Goal: Task Accomplishment & Management: Complete application form

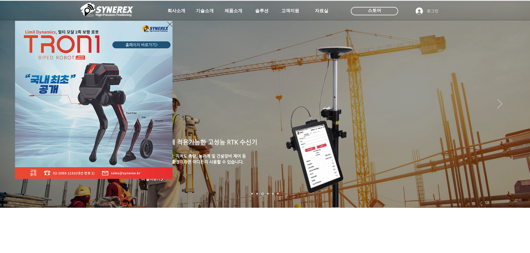
click at [170, 22] on icon "사이트로 돌아가기" at bounding box center [169, 24] width 5 height 7
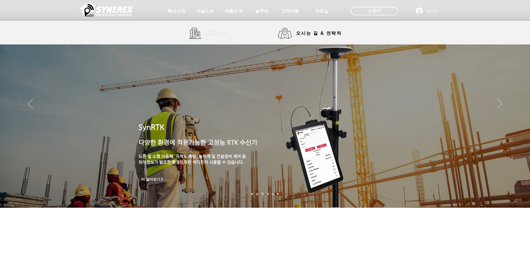
click at [204, 34] on span "회사소개" at bounding box center [217, 33] width 28 height 11
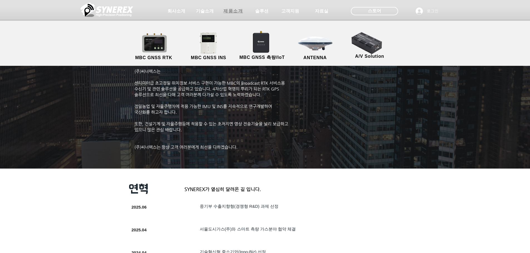
click at [234, 9] on span "제품소개" at bounding box center [232, 11] width 19 height 6
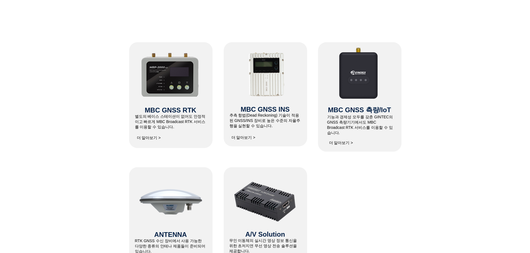
scroll to position [250, 0]
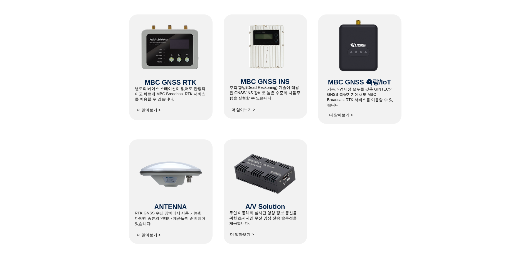
click at [155, 217] on span "RTK GNSS 수신 장비에서 사용 가능한 다양한 종류의 안테나 제품들이 준비되어 있습니다." at bounding box center [170, 218] width 71 height 15
click at [154, 238] on span "더 알아보기 >" at bounding box center [149, 235] width 28 height 11
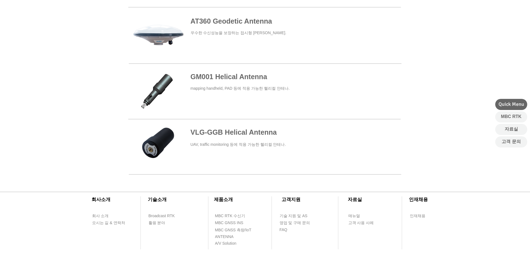
scroll to position [167, 0]
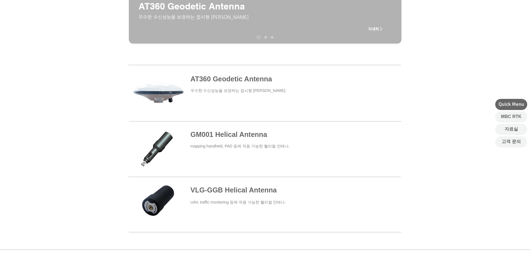
click at [218, 90] on span at bounding box center [264, 93] width 272 height 51
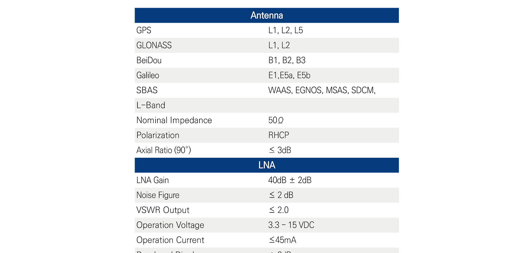
scroll to position [278, 0]
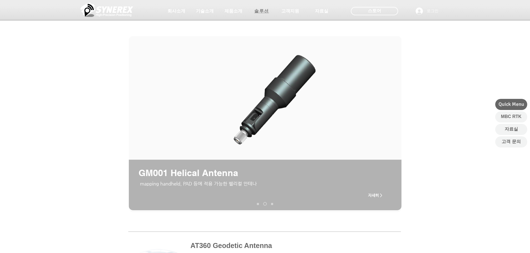
click at [262, 11] on span "솔루션" at bounding box center [261, 11] width 15 height 6
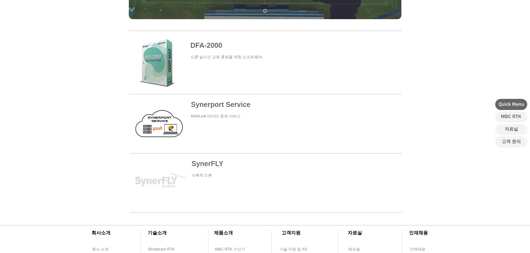
scroll to position [167, 0]
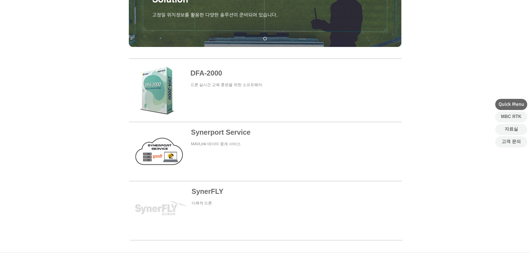
click at [206, 190] on span at bounding box center [265, 208] width 273 height 52
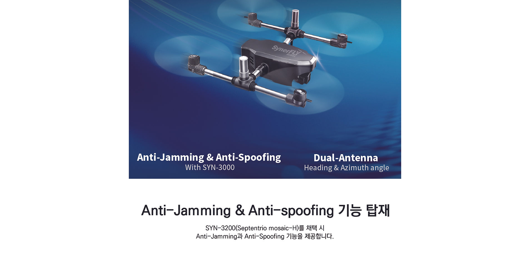
scroll to position [195, 0]
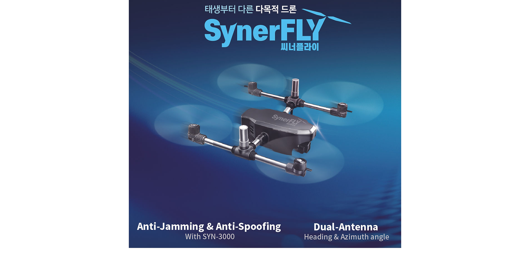
scroll to position [167, 0]
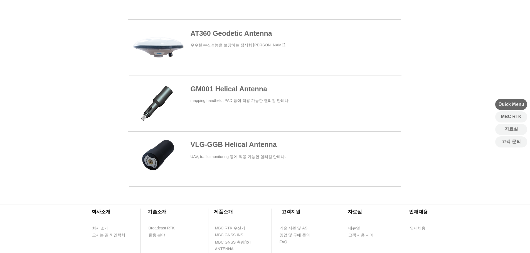
scroll to position [195, 0]
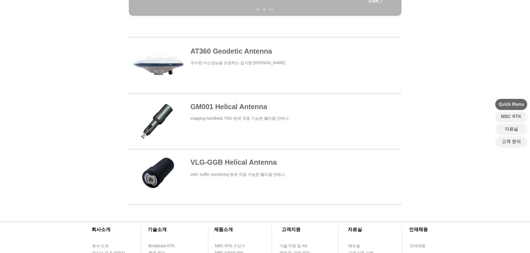
click at [218, 165] on span at bounding box center [265, 177] width 272 height 41
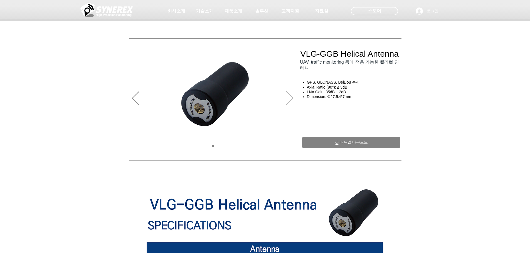
click at [288, 100] on icon "다음" at bounding box center [289, 98] width 7 height 14
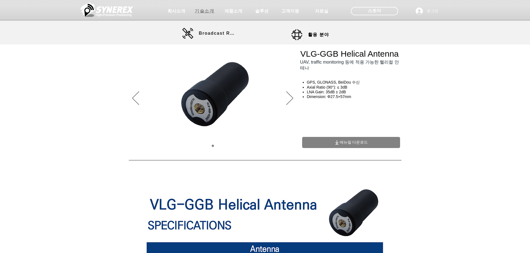
click at [202, 13] on span "기술소개" at bounding box center [204, 11] width 19 height 6
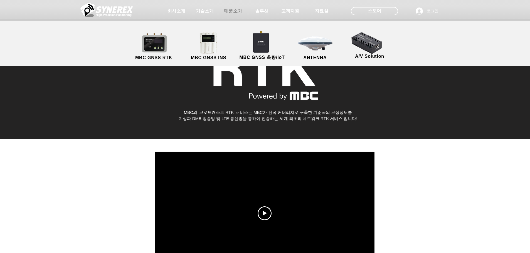
click at [230, 12] on span "제품소개" at bounding box center [232, 11] width 19 height 6
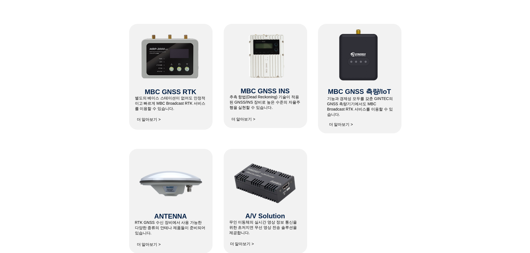
scroll to position [249, 0]
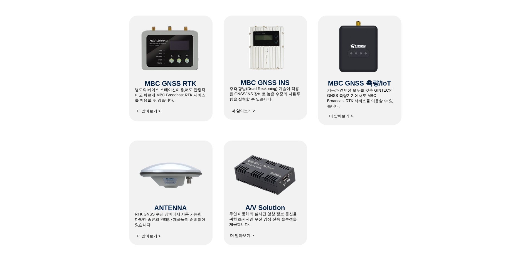
click at [155, 108] on span "더 알아보기 >" at bounding box center [149, 111] width 28 height 11
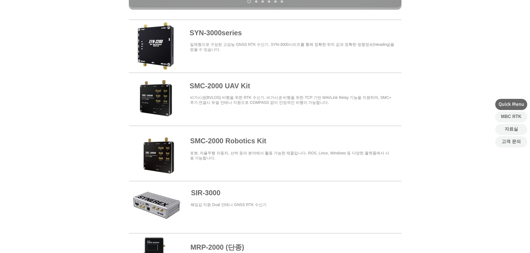
scroll to position [195, 0]
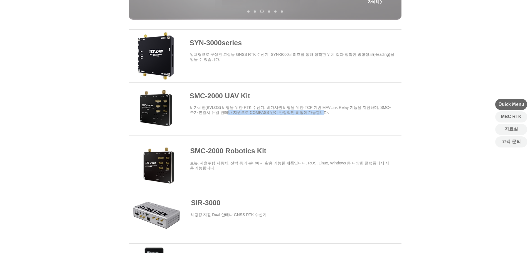
drag, startPoint x: 231, startPoint y: 112, endPoint x: 331, endPoint y: 116, distance: 100.2
click at [328, 115] on div "SYN-3000series ​일체형으로 구성된 고성능 GNSS RTK 수신기. SYN-3000시리즈를 통해 정확한 위치 값과 정확한 방향정보(…" at bounding box center [265, 105] width 530 height 163
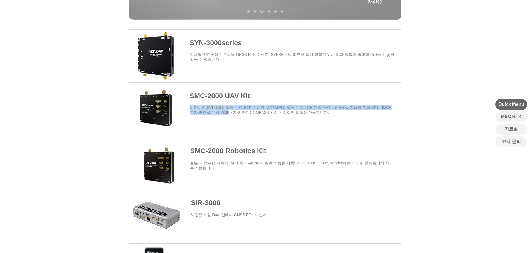
click at [348, 125] on span at bounding box center [265, 108] width 273 height 49
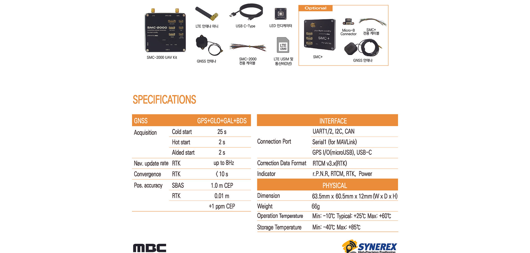
scroll to position [3476, 0]
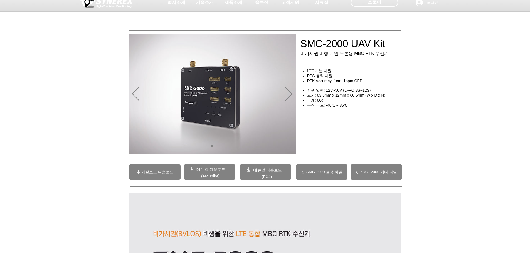
scroll to position [0, 0]
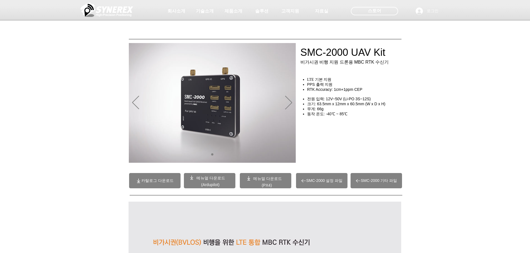
drag, startPoint x: 333, startPoint y: 53, endPoint x: 398, endPoint y: 60, distance: 65.4
click at [398, 60] on div at bounding box center [265, 41] width 530 height 82
drag, startPoint x: 389, startPoint y: 57, endPoint x: 317, endPoint y: 55, distance: 72.3
click at [317, 55] on div at bounding box center [265, 41] width 530 height 82
click at [429, 10] on span "로그인" at bounding box center [433, 11] width 16 height 6
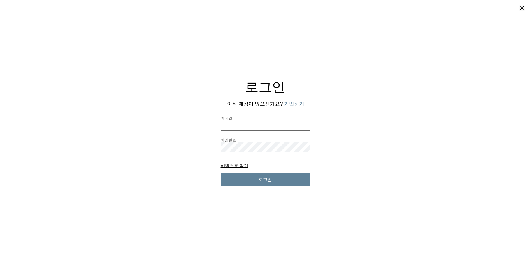
click at [300, 105] on button "가입하기" at bounding box center [294, 104] width 20 height 7
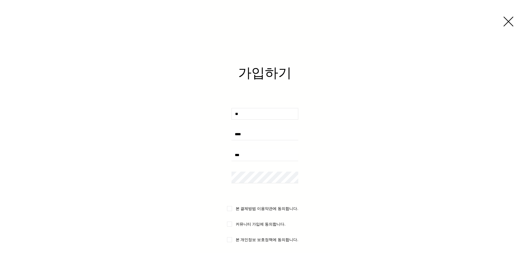
click at [254, 115] on input "사용자 지정 가입 양식" at bounding box center [264, 114] width 67 height 12
type input "*"
type input "***"
click at [250, 136] on input "사용자 지정 가입 양식" at bounding box center [264, 135] width 67 height 12
type input "**********"
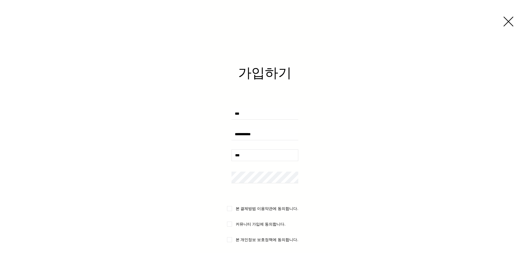
click at [246, 152] on input "사용자 지정 가입 양식" at bounding box center [264, 156] width 67 height 12
type input "*"
type input "**********"
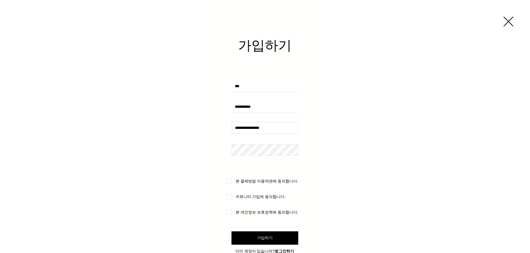
scroll to position [71, 0]
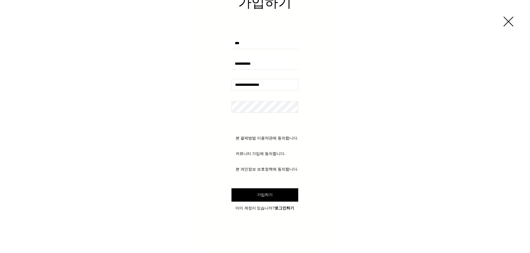
click at [255, 194] on button "가입하기" at bounding box center [264, 195] width 67 height 13
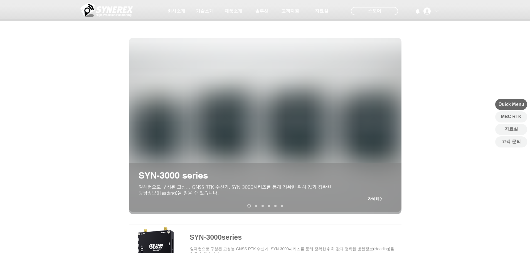
scroll to position [195, 0]
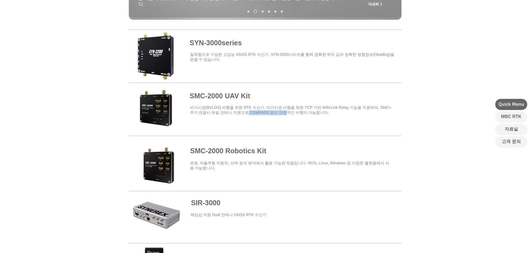
drag, startPoint x: 249, startPoint y: 114, endPoint x: 289, endPoint y: 115, distance: 39.5
click at [289, 115] on span "​비가시권(BVLOS) 비행을 위한 RTK 수신기. 비가시권 비행을 위한 TCP 기반 MAVLink Relay 기능을 지원하며, SMC+ 추가…" at bounding box center [290, 109] width 201 height 9
click at [97, 110] on div at bounding box center [265, 105] width 530 height 163
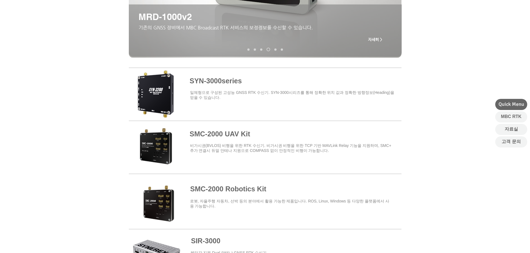
scroll to position [110, 0]
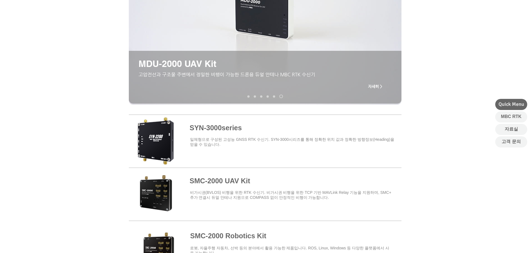
click at [218, 130] on span at bounding box center [265, 140] width 273 height 49
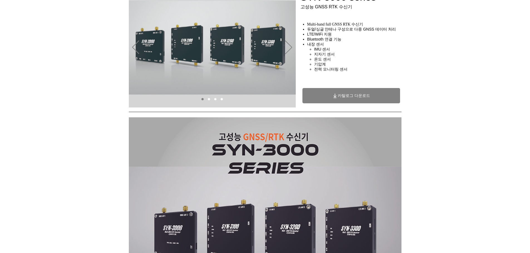
scroll to position [56, 0]
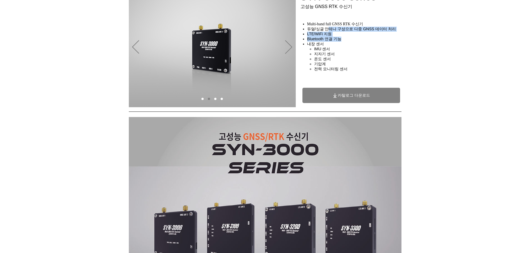
drag, startPoint x: 328, startPoint y: 33, endPoint x: 351, endPoint y: 39, distance: 24.8
click at [351, 39] on ul "Multi-band full GNSS RTK 수신기 듀얼/싱글 안테나 구성으로 다중 GNSS 데이터 처리 LTE/WiFi 지원 Bluetoot…" at bounding box center [353, 47] width 103 height 50
click at [351, 39] on h4 "Bluetooth 연결 기능" at bounding box center [356, 39] width 98 height 5
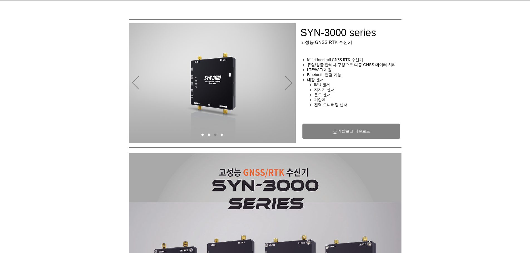
scroll to position [0, 0]
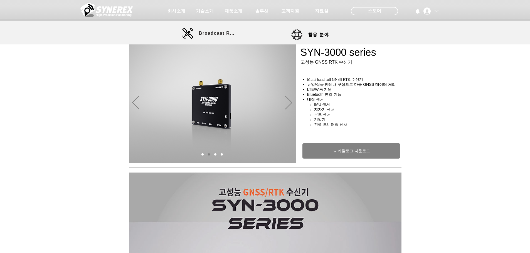
drag, startPoint x: 110, startPoint y: 1, endPoint x: 407, endPoint y: 105, distance: 315.1
click at [407, 105] on div "main content" at bounding box center [265, 125] width 530 height 80
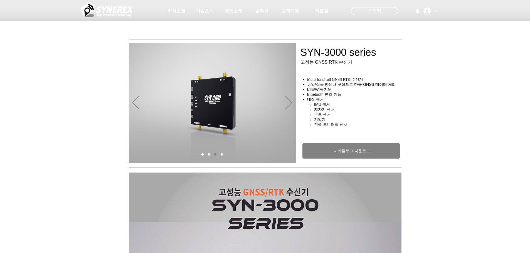
click at [38, 113] on div "main content" at bounding box center [265, 125] width 530 height 80
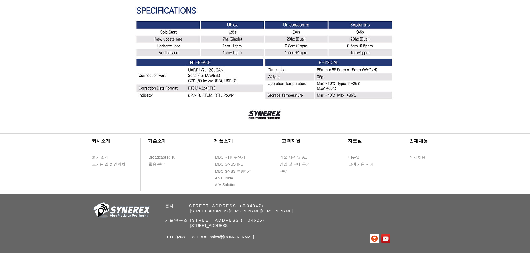
scroll to position [1596, 0]
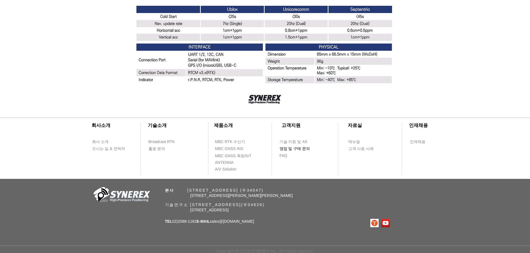
click at [293, 147] on span "영업 및 구매 문의" at bounding box center [294, 149] width 31 height 6
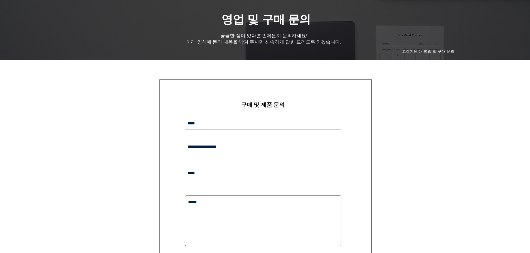
scroll to position [56, 0]
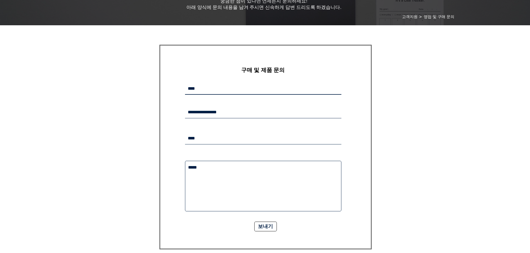
click at [219, 91] on input "main content" at bounding box center [263, 89] width 156 height 12
type input "***"
click at [227, 137] on input "main content" at bounding box center [263, 139] width 156 height 12
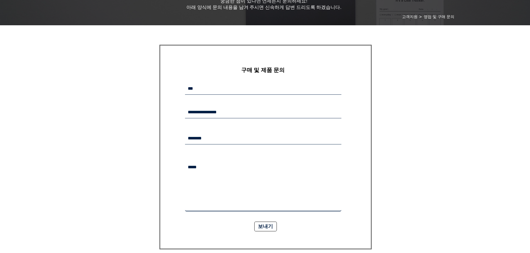
click at [237, 184] on textarea "main content" at bounding box center [263, 186] width 156 height 51
click at [237, 139] on input "********" at bounding box center [263, 139] width 156 height 12
type input "**********"
click at [218, 190] on textarea "main content" at bounding box center [263, 186] width 156 height 51
click at [222, 181] on textarea "******* ***" at bounding box center [263, 186] width 156 height 51
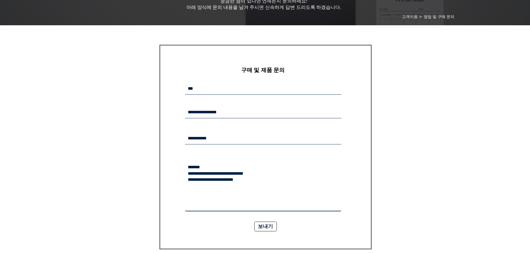
click at [208, 181] on textarea "**********" at bounding box center [263, 186] width 156 height 51
click at [197, 180] on textarea "**********" at bounding box center [263, 186] width 156 height 51
click at [210, 181] on textarea "**********" at bounding box center [263, 186] width 156 height 51
click at [284, 189] on textarea "**********" at bounding box center [263, 186] width 156 height 51
click at [285, 188] on textarea "**********" at bounding box center [263, 186] width 156 height 51
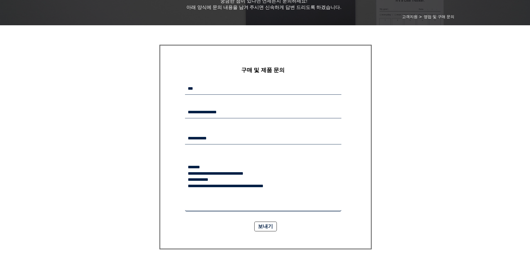
click at [280, 196] on textarea "**********" at bounding box center [263, 186] width 156 height 51
click at [321, 175] on textarea "**********" at bounding box center [263, 186] width 156 height 51
click at [223, 192] on textarea "**********" at bounding box center [263, 186] width 156 height 51
type textarea "**********"
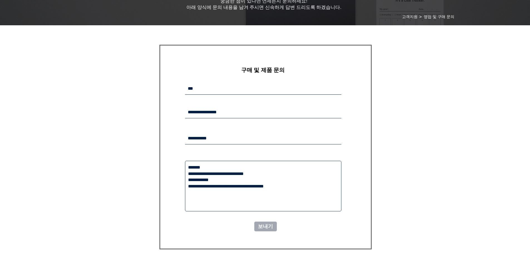
click at [267, 226] on span "보내기" at bounding box center [265, 226] width 15 height 7
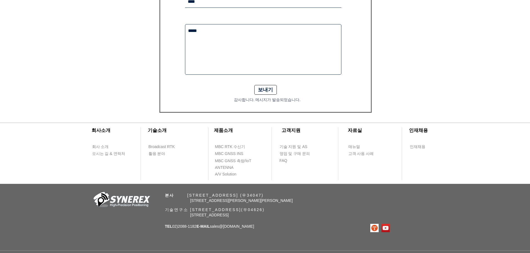
scroll to position [199, 0]
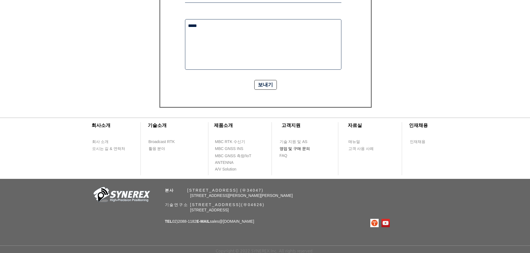
click at [295, 149] on span "영업 및 구매 문의" at bounding box center [294, 149] width 31 height 6
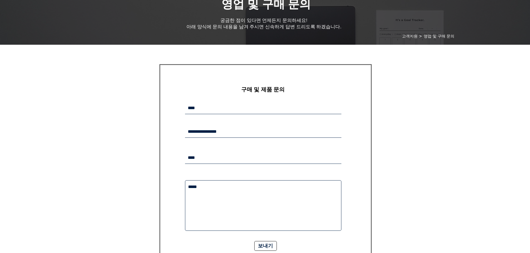
scroll to position [167, 0]
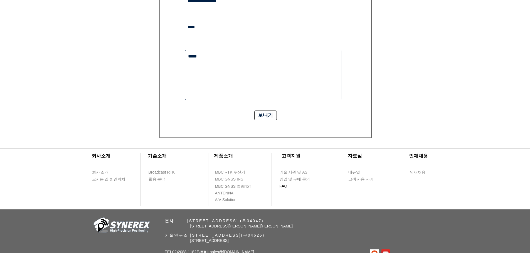
click at [287, 185] on span "FAQ" at bounding box center [294, 186] width 31 height 6
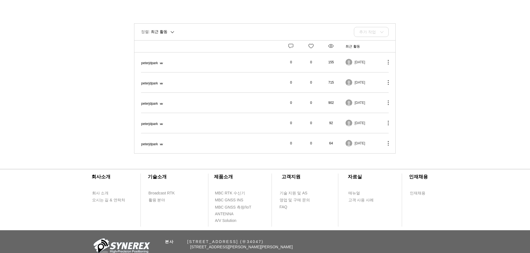
scroll to position [37, 0]
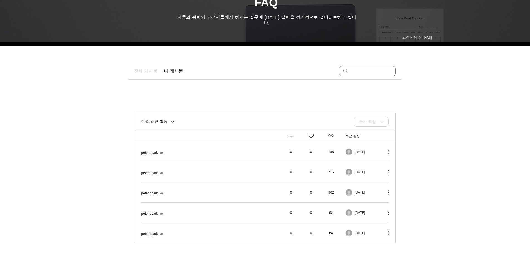
click at [141, 210] on span "블루투스(Bluetooth)로 연결하려면 어떻게 해야 하나요?" at bounding box center [141, 210] width 0 height 0
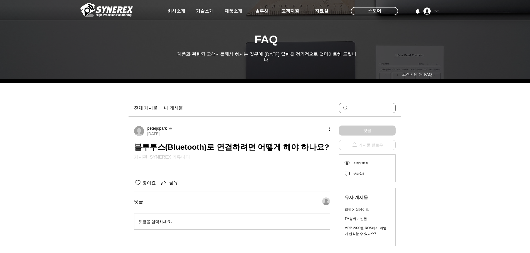
click at [424, 12] on icon "이상룡 계정" at bounding box center [426, 11] width 7 height 7
click at [437, 11] on div "이상룡 계정" at bounding box center [436, 11] width 4 height 4
click at [428, 13] on icon "이상룡 계정" at bounding box center [426, 11] width 7 height 7
click at [426, 38] on span "내 계정" at bounding box center [423, 36] width 14 height 11
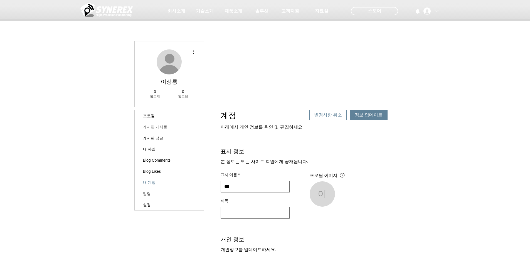
click at [158, 127] on link "게시판 게시물" at bounding box center [169, 127] width 69 height 11
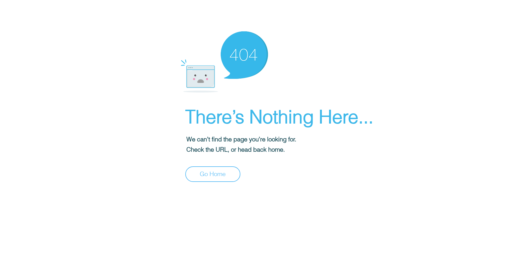
click at [218, 189] on div at bounding box center [265, 126] width 530 height 253
click at [216, 178] on span "Go Home" at bounding box center [213, 174] width 26 height 9
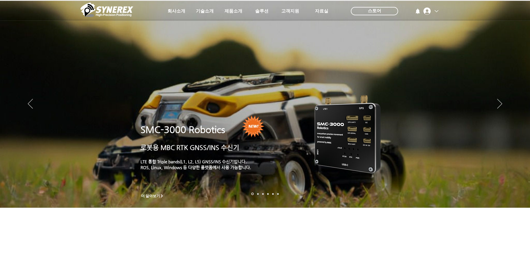
click at [425, 10] on icon "이상룡 계정" at bounding box center [426, 11] width 7 height 7
click at [423, 34] on span "내 계정" at bounding box center [423, 36] width 14 height 11
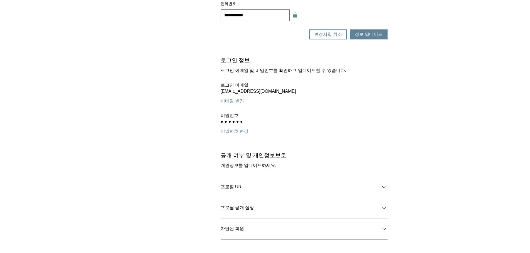
scroll to position [344, 0]
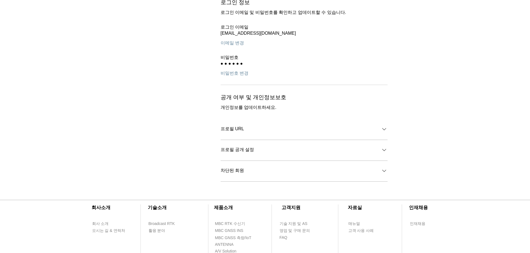
click at [381, 151] on icon "main content" at bounding box center [384, 150] width 7 height 7
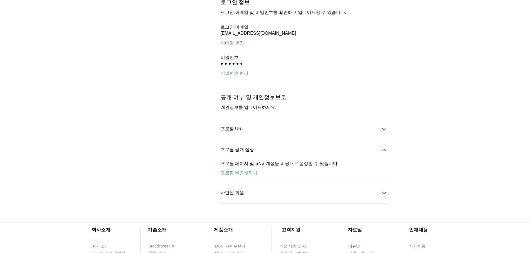
click at [234, 171] on span "프로필 비공개하기" at bounding box center [239, 173] width 37 height 6
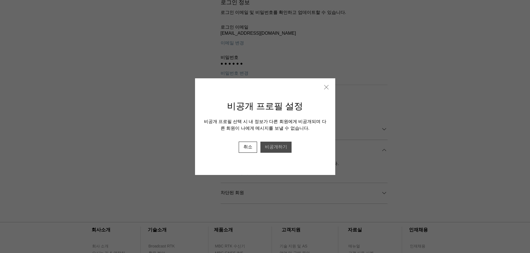
click at [272, 144] on span "비공개하기" at bounding box center [276, 147] width 22 height 6
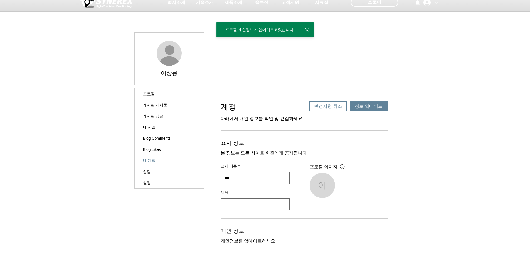
scroll to position [0, 0]
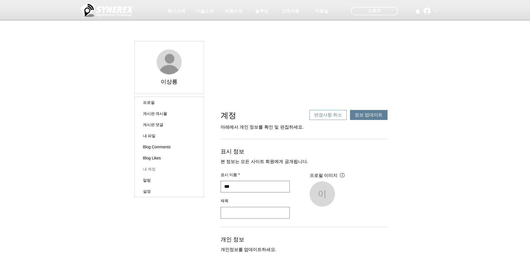
click at [153, 168] on link "내 계정" at bounding box center [169, 169] width 69 height 11
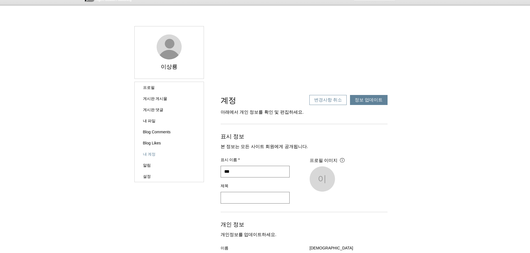
scroll to position [28, 0]
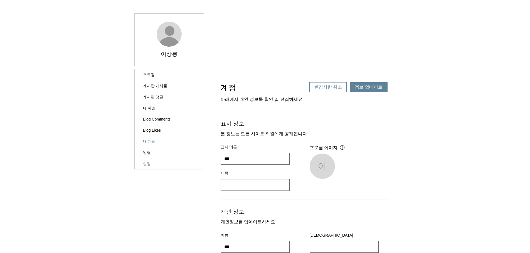
click at [147, 164] on link "설정" at bounding box center [169, 163] width 69 height 11
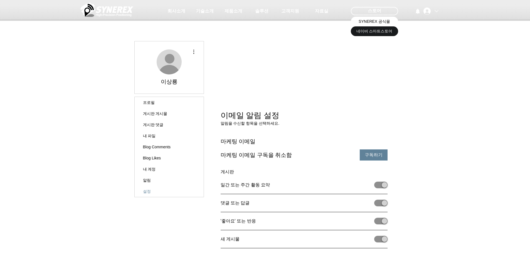
click at [386, 23] on span "SYNEREX 공식몰" at bounding box center [373, 22] width 31 height 6
click at [376, 31] on span "네이버 스마트스토어" at bounding box center [374, 32] width 36 height 6
click at [112, 13] on img at bounding box center [106, 9] width 53 height 17
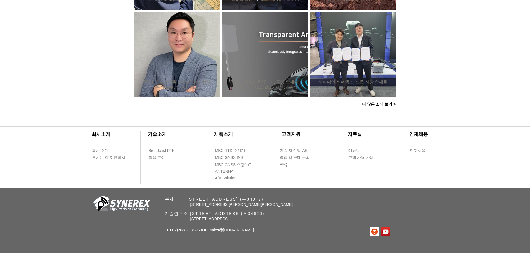
scroll to position [536, 0]
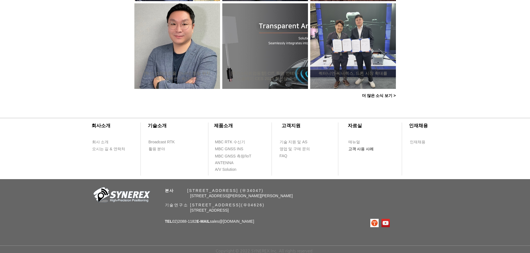
click at [360, 150] on span "고객 사용 사례" at bounding box center [361, 150] width 26 height 6
click at [371, 149] on span "고객 사용 사례" at bounding box center [361, 150] width 26 height 6
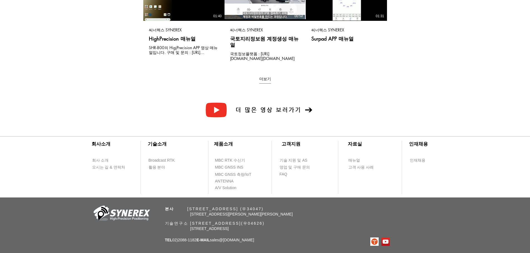
scroll to position [156, 0]
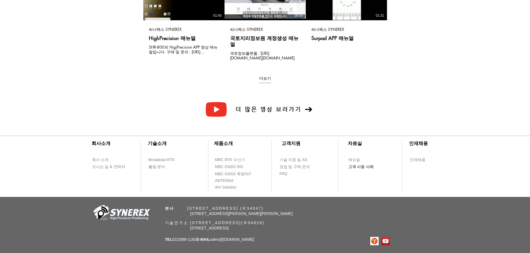
click at [355, 164] on span "고객 사용 사례" at bounding box center [361, 167] width 26 height 6
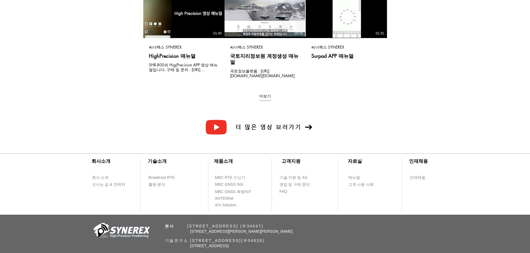
scroll to position [139, 0]
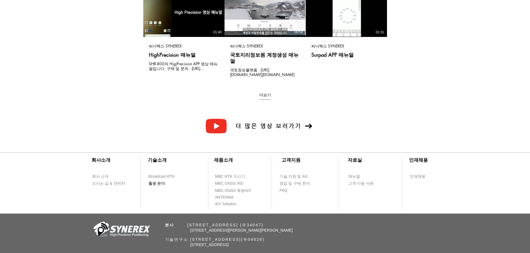
click at [159, 181] on span "활용 분야" at bounding box center [156, 184] width 17 height 6
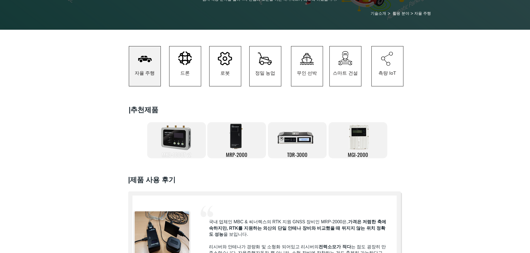
scroll to position [83, 0]
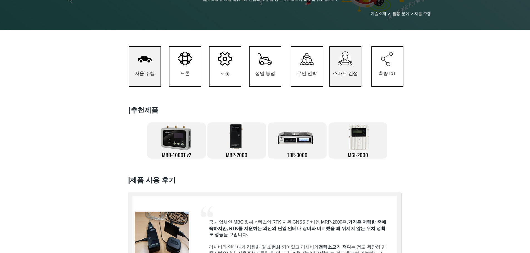
click at [353, 73] on span "스마트 건설" at bounding box center [345, 73] width 25 height 6
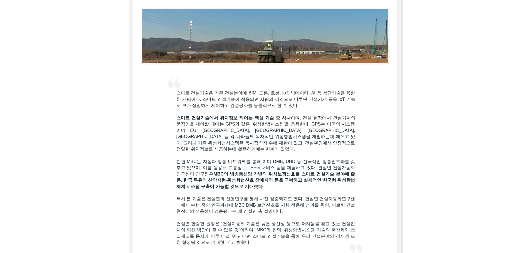
scroll to position [306, 0]
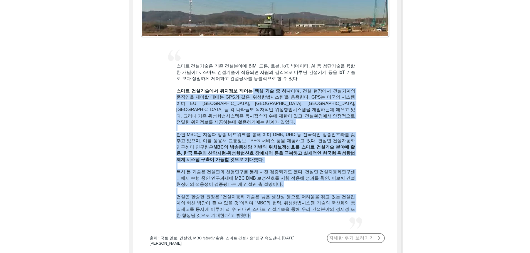
drag, startPoint x: 251, startPoint y: 94, endPoint x: 266, endPoint y: 210, distance: 117.5
click at [266, 210] on div "스마트 건설기술은 기존 건설분야에 BIM, 드론, 로봇, IoT, 빅데이터, AI 등 첨단기술을 융합한 개념이다. 스마트 건설기술이 적용되면 …" at bounding box center [265, 141] width 179 height 156
click at [263, 214] on p "건설연 한승헌 원장은 “건설자동화 기술은 낮은 생산성 등으로 어려움을 겪고 있는 건설업계의 혁신 방안이 될 수 있을 것”이라며 “MBC와 협력…" at bounding box center [265, 206] width 179 height 25
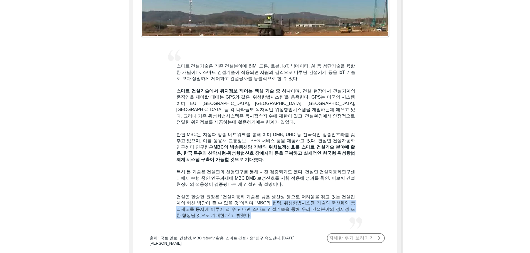
drag, startPoint x: 267, startPoint y: 213, endPoint x: 278, endPoint y: 199, distance: 17.2
click at [278, 199] on p "건설연 한승헌 원장은 “건설자동화 기술은 낮은 생산성 등으로 어려움을 겪고 있는 건설업계의 혁신 방안이 될 수 있을 것”이라며 “MBC와 협력…" at bounding box center [265, 206] width 179 height 25
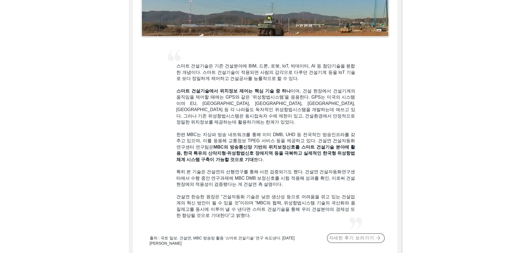
click at [261, 216] on div at bounding box center [265, 114] width 273 height 293
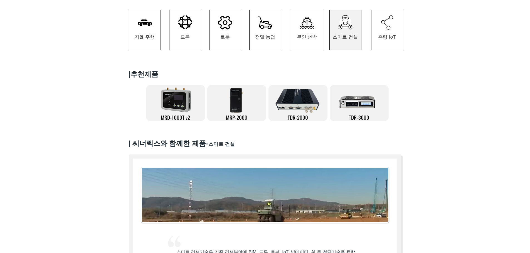
scroll to position [67, 0]
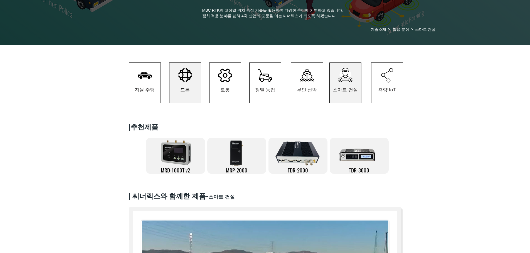
click at [189, 85] on span "드론" at bounding box center [184, 90] width 31 height 26
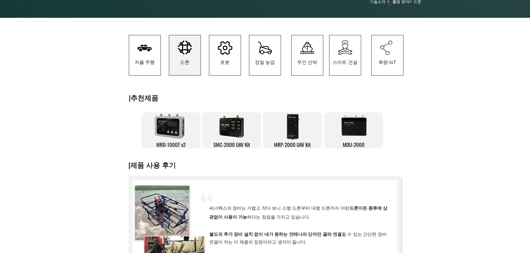
scroll to position [83, 0]
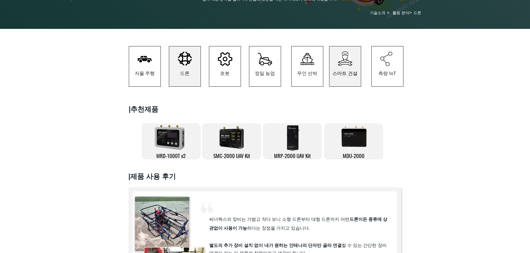
click at [336, 76] on span "스마트 건설" at bounding box center [344, 73] width 25 height 6
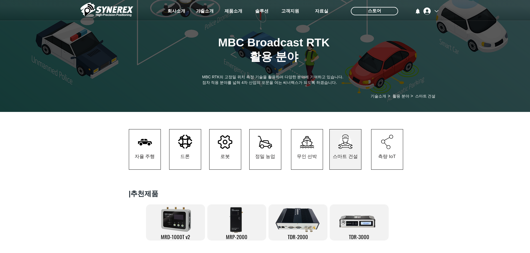
click at [2, 167] on div at bounding box center [265, 145] width 530 height 67
